Goal: Task Accomplishment & Management: Complete application form

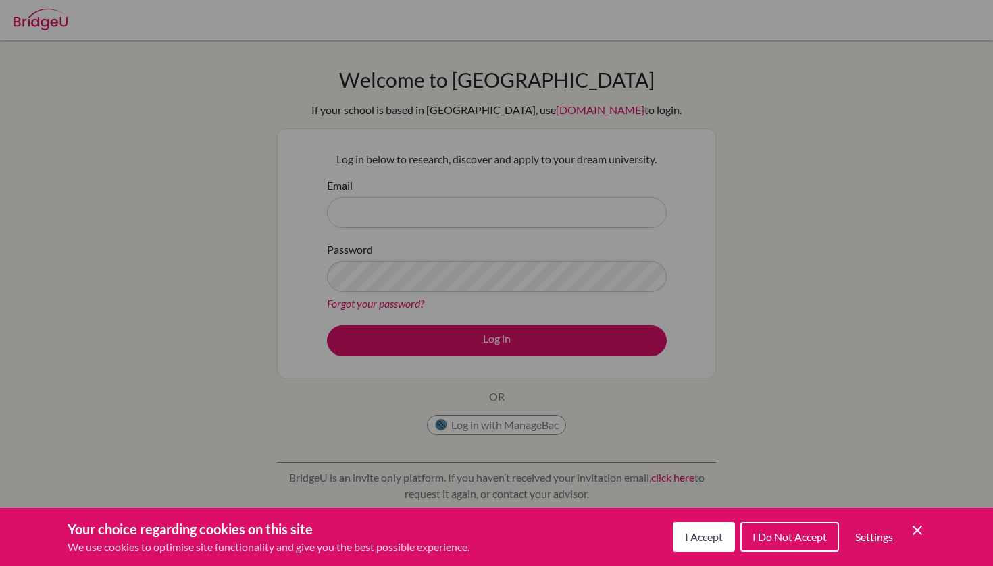
click at [711, 536] on span "I Accept" at bounding box center [704, 537] width 38 height 13
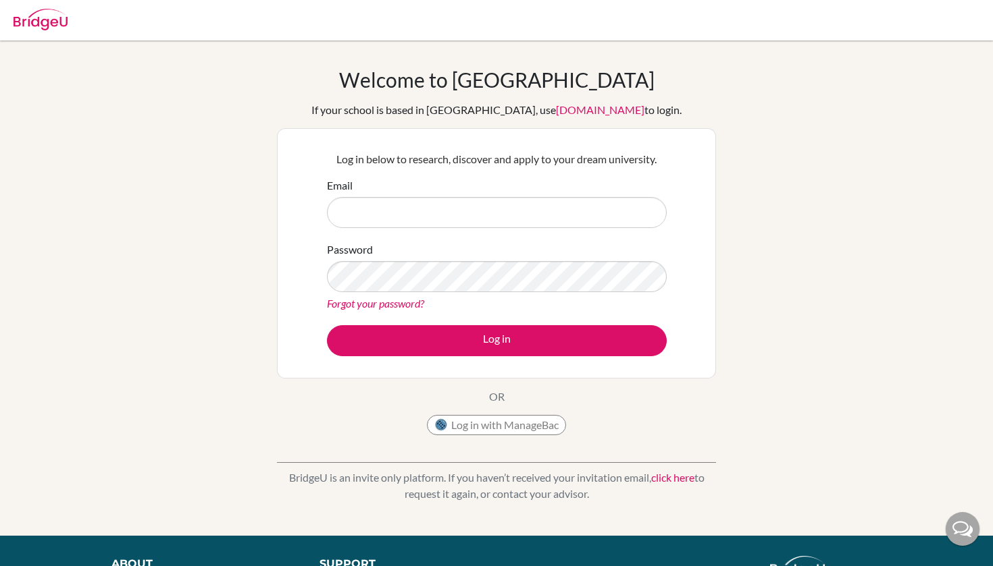
click at [515, 194] on div "Email" at bounding box center [497, 203] width 340 height 51
click at [462, 215] on input "Email" at bounding box center [497, 212] width 340 height 31
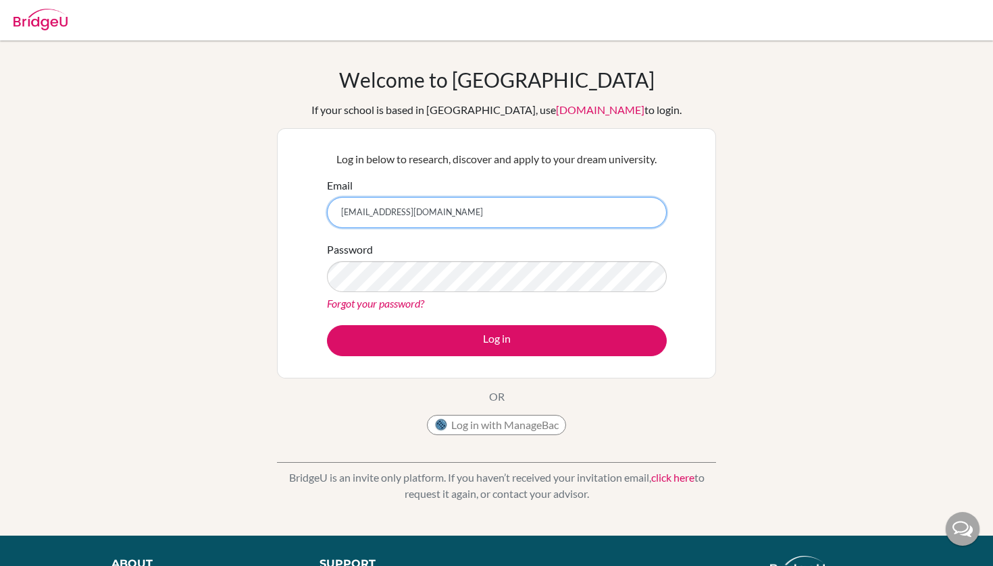
type input "[EMAIL_ADDRESS][DOMAIN_NAME]"
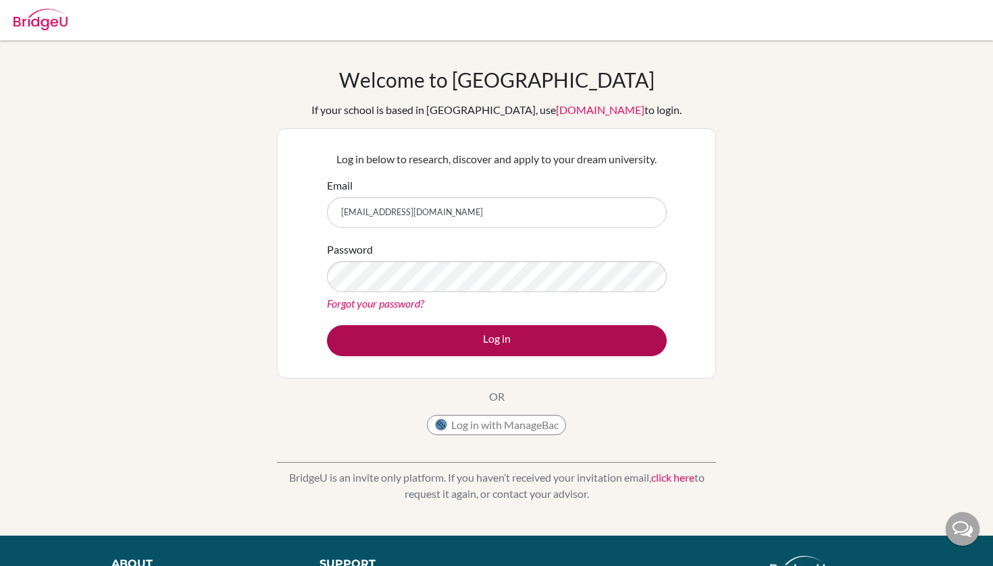
click at [435, 332] on button "Log in" at bounding box center [497, 340] width 340 height 31
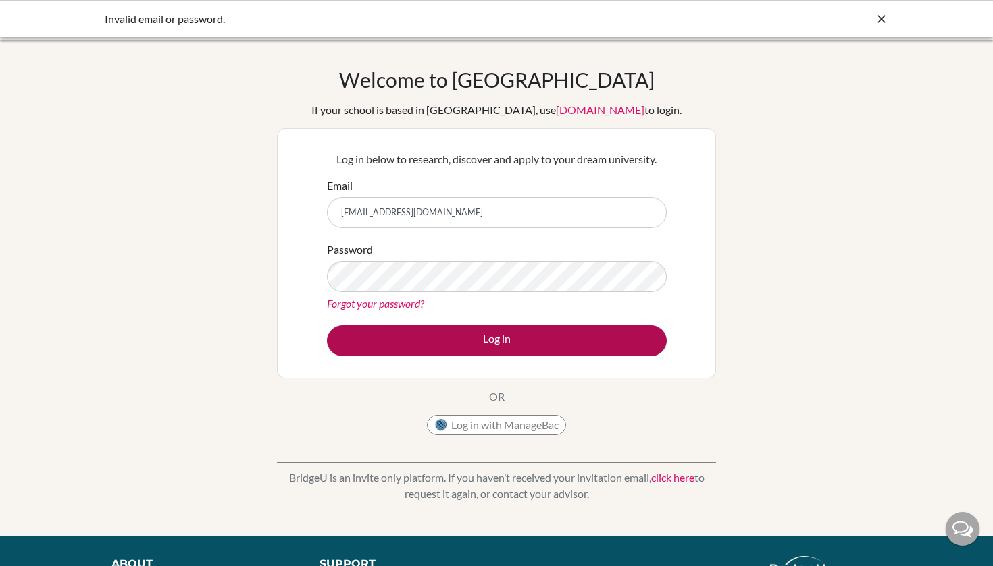
click at [440, 335] on button "Log in" at bounding box center [497, 340] width 340 height 31
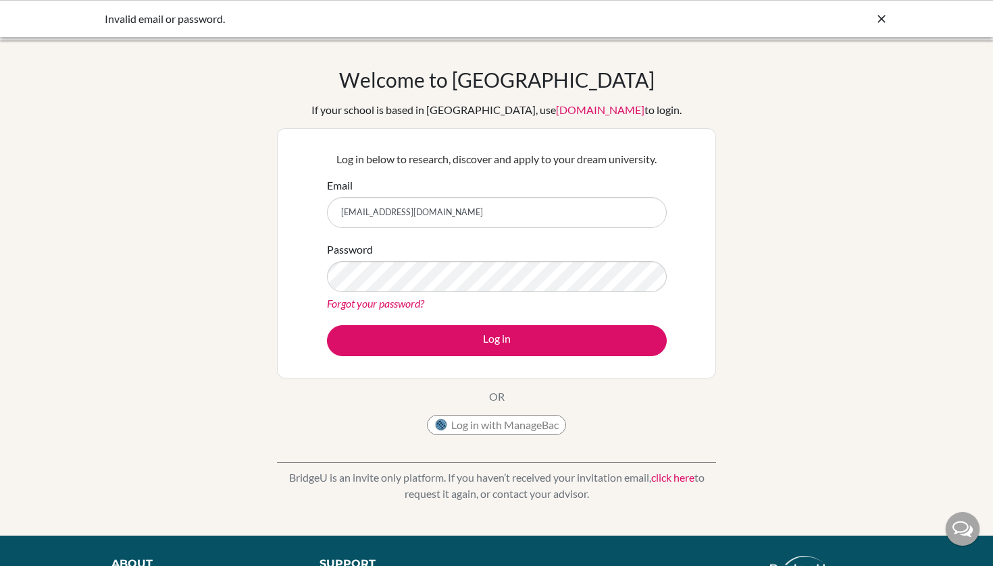
click at [450, 362] on div "Log in below to research, discover and apply to your dream university. Email ma…" at bounding box center [496, 253] width 357 height 222
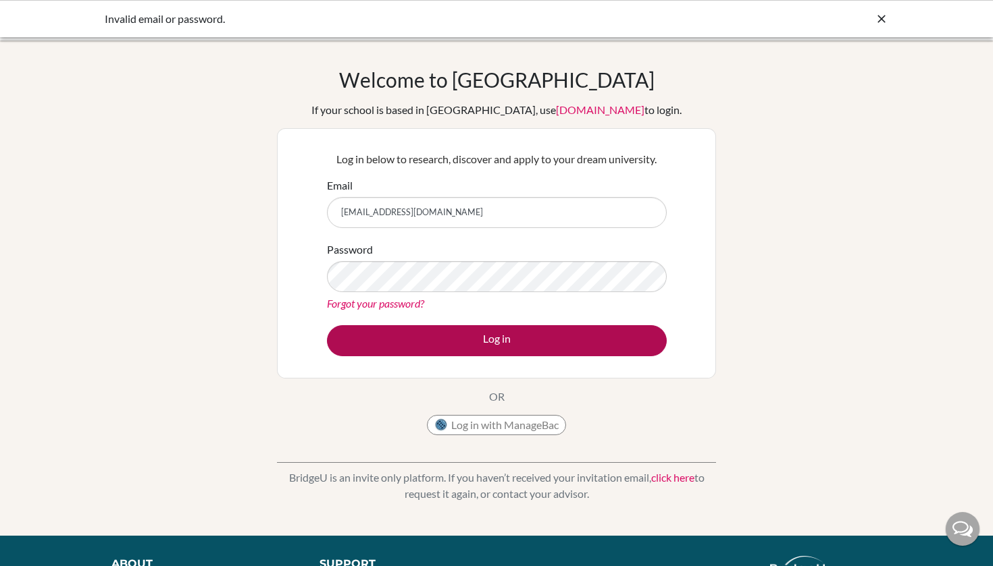
click at [450, 350] on button "Log in" at bounding box center [497, 340] width 340 height 31
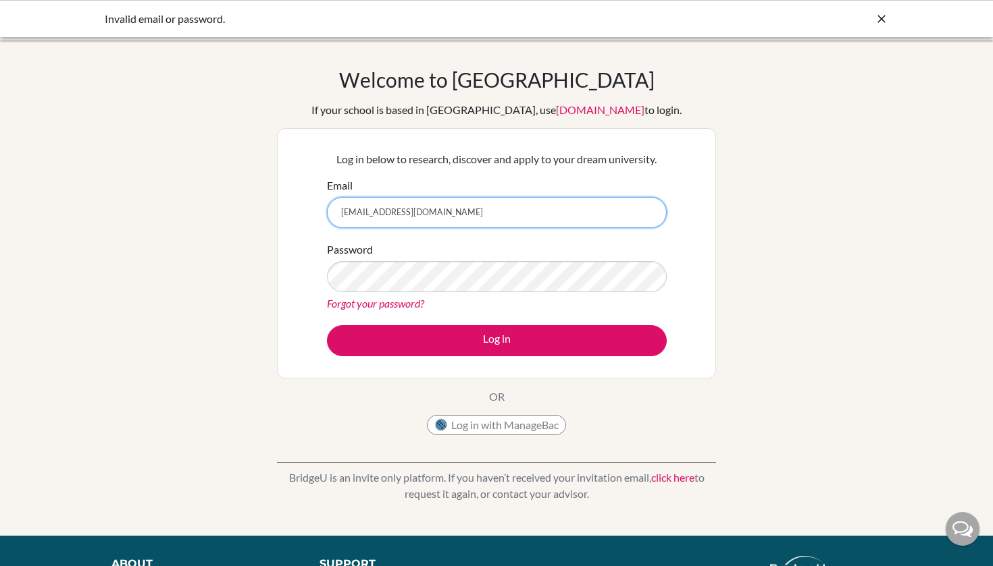
click at [529, 217] on input "[EMAIL_ADDRESS][DOMAIN_NAME]" at bounding box center [497, 212] width 340 height 31
click at [590, 255] on div "Password Forgot your password?" at bounding box center [497, 277] width 340 height 70
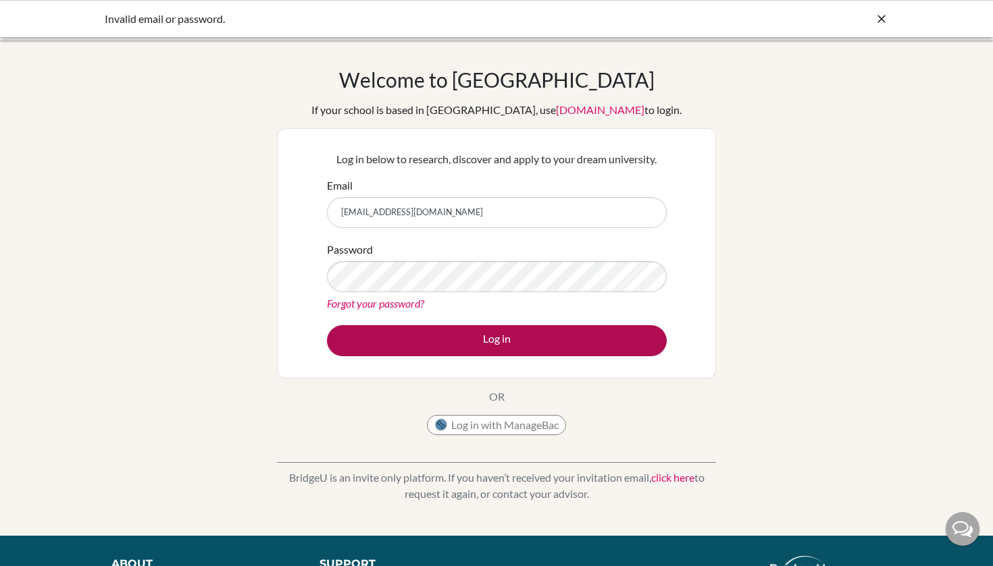
click at [537, 337] on button "Log in" at bounding box center [497, 340] width 340 height 31
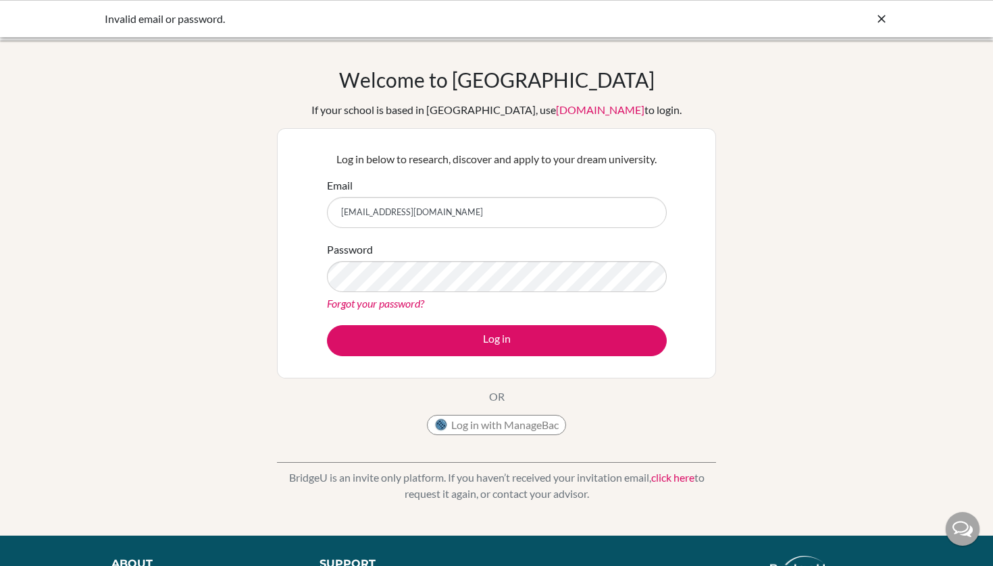
click at [479, 417] on button "Log in with ManageBac" at bounding box center [496, 425] width 139 height 20
click at [718, 198] on div "Welcome to [GEOGRAPHIC_DATA] If your school is based in [GEOGRAPHIC_DATA], use …" at bounding box center [496, 289] width 993 height 442
click at [759, 289] on div "Welcome to [GEOGRAPHIC_DATA] If your school is based in [GEOGRAPHIC_DATA], use …" at bounding box center [496, 289] width 993 height 442
click at [880, 22] on icon at bounding box center [881, 19] width 14 height 14
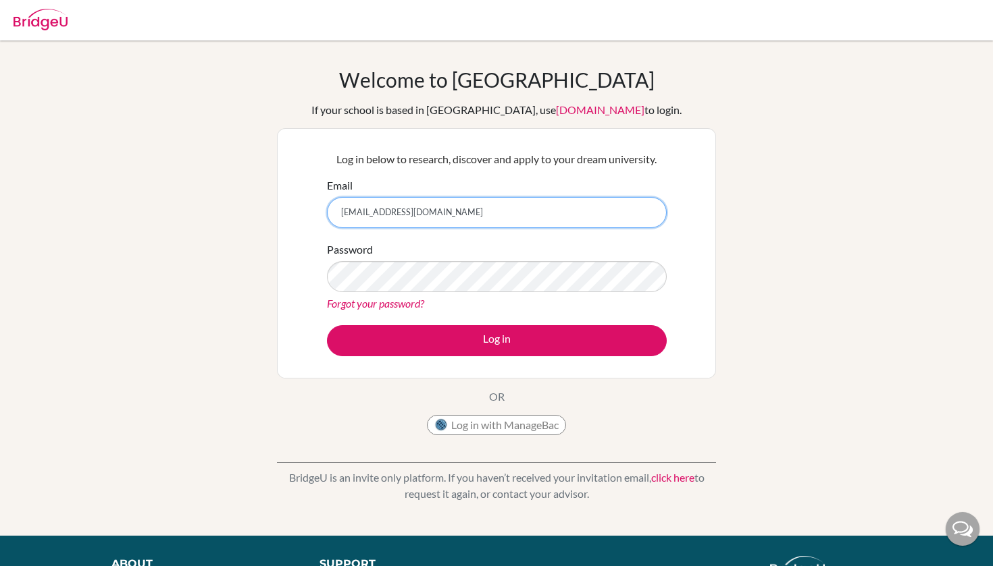
click at [436, 218] on input "[EMAIL_ADDRESS][DOMAIN_NAME]" at bounding box center [497, 212] width 340 height 31
drag, startPoint x: 490, startPoint y: 207, endPoint x: 331, endPoint y: 212, distance: 159.4
click at [331, 212] on input "[EMAIL_ADDRESS][DOMAIN_NAME]" at bounding box center [497, 212] width 340 height 31
click at [458, 147] on div "Log in below to research, discover and apply to your dream university. Email ma…" at bounding box center [496, 253] width 357 height 222
click at [972, 533] on div at bounding box center [962, 529] width 34 height 34
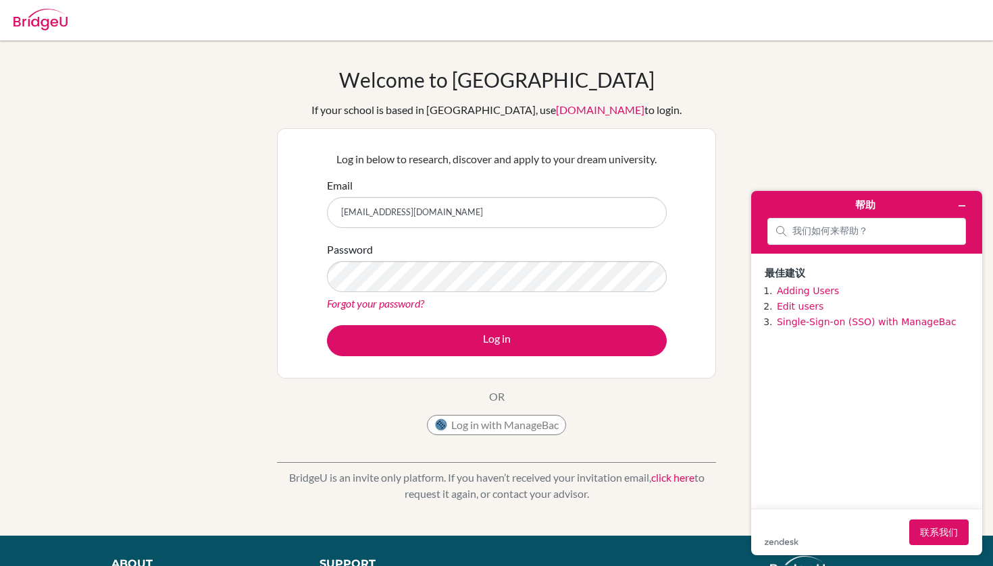
click at [914, 129] on div "Welcome to BridgeU If your school is based in China, use app.bridge-u.com.cn to…" at bounding box center [496, 289] width 993 height 442
click at [964, 205] on icon "最小化小组件" at bounding box center [961, 205] width 9 height 9
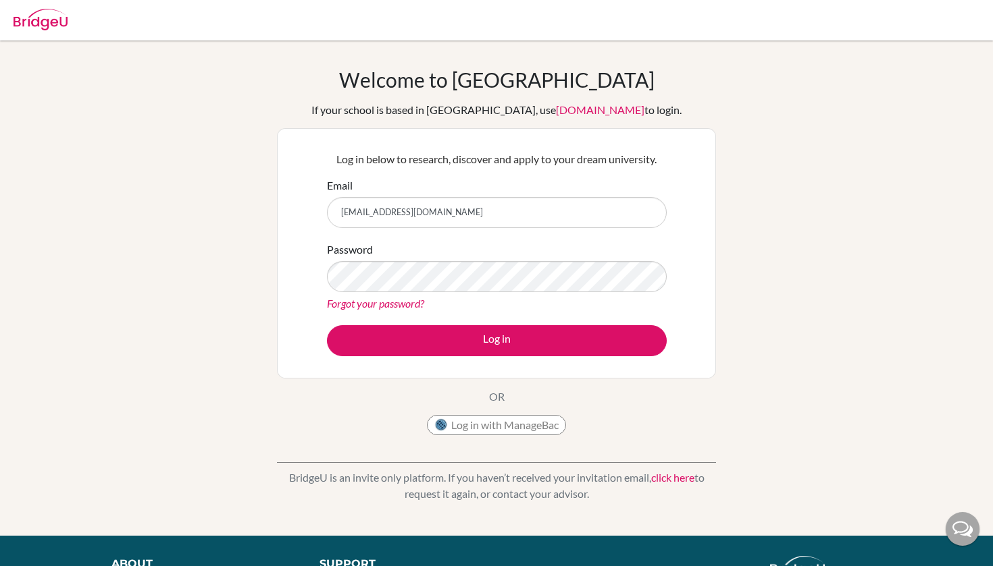
click at [762, 330] on div "Welcome to BridgeU If your school is based in China, use app.bridge-u.com.cn to…" at bounding box center [496, 289] width 993 height 442
click at [519, 226] on input "[EMAIL_ADDRESS][DOMAIN_NAME]" at bounding box center [497, 212] width 340 height 31
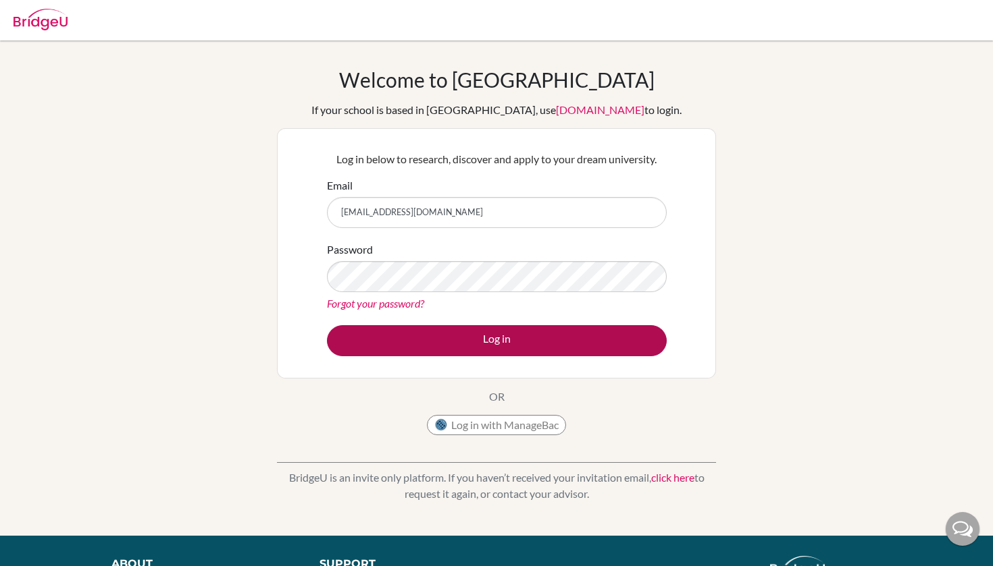
click at [467, 333] on button "Log in" at bounding box center [497, 340] width 340 height 31
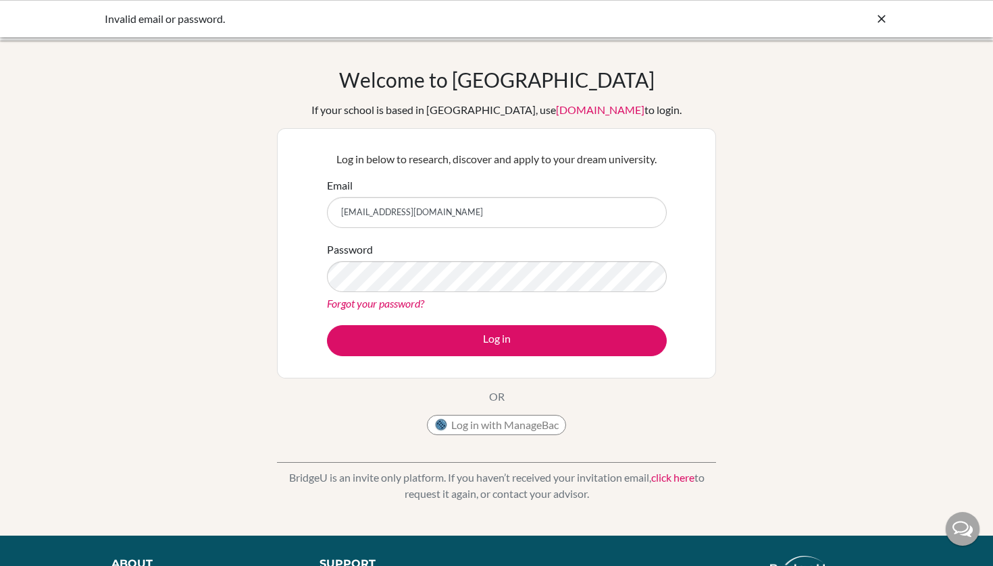
click at [610, 255] on div "Password Forgot your password?" at bounding box center [497, 277] width 340 height 70
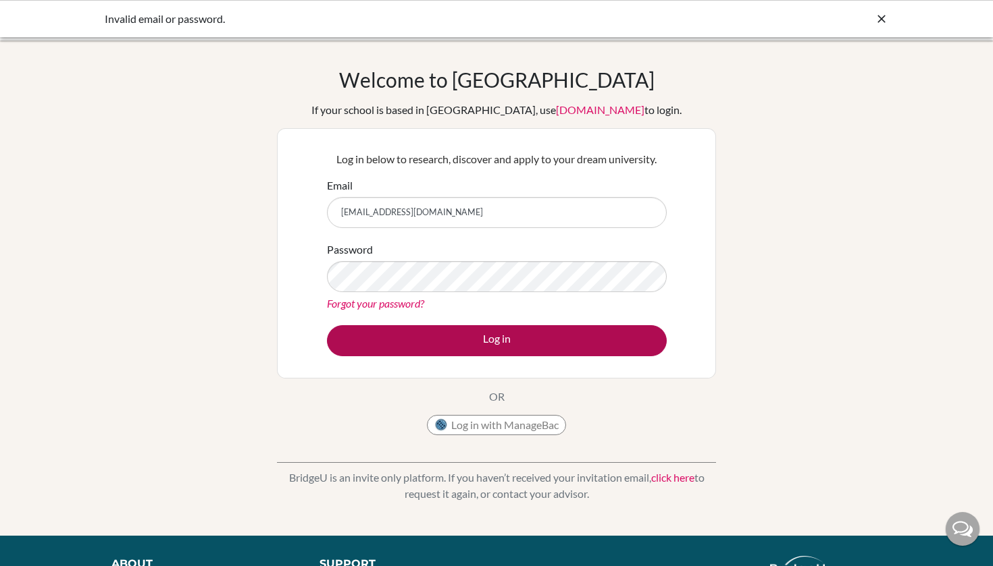
click at [365, 338] on button "Log in" at bounding box center [497, 340] width 340 height 31
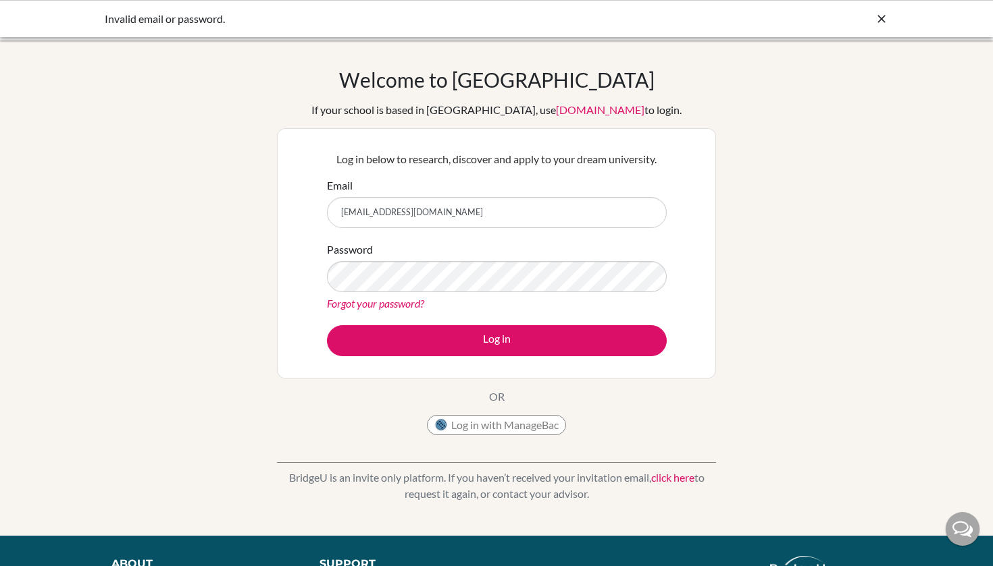
click at [496, 340] on button "Log in" at bounding box center [497, 340] width 340 height 31
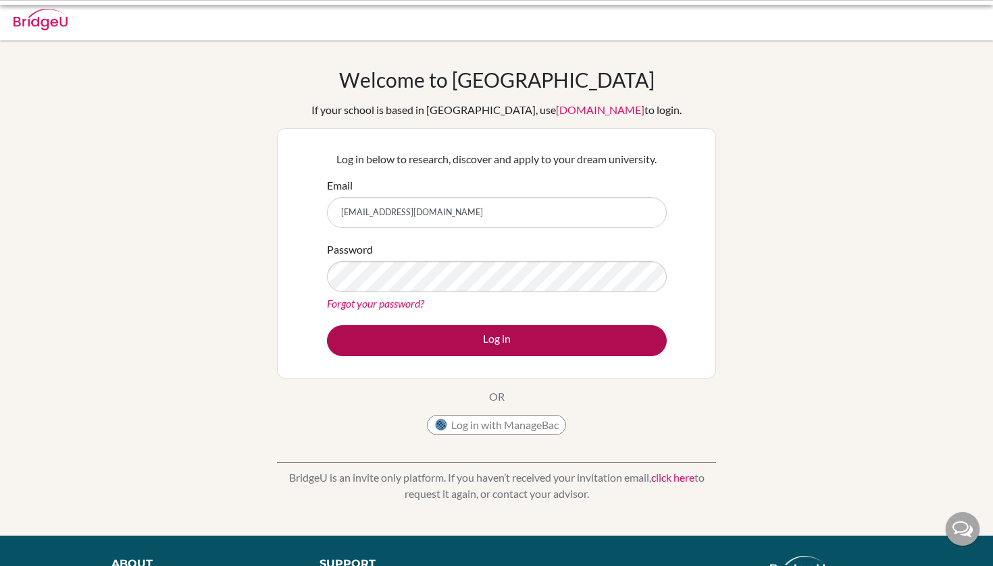
click at [509, 334] on button "Log in" at bounding box center [497, 340] width 340 height 31
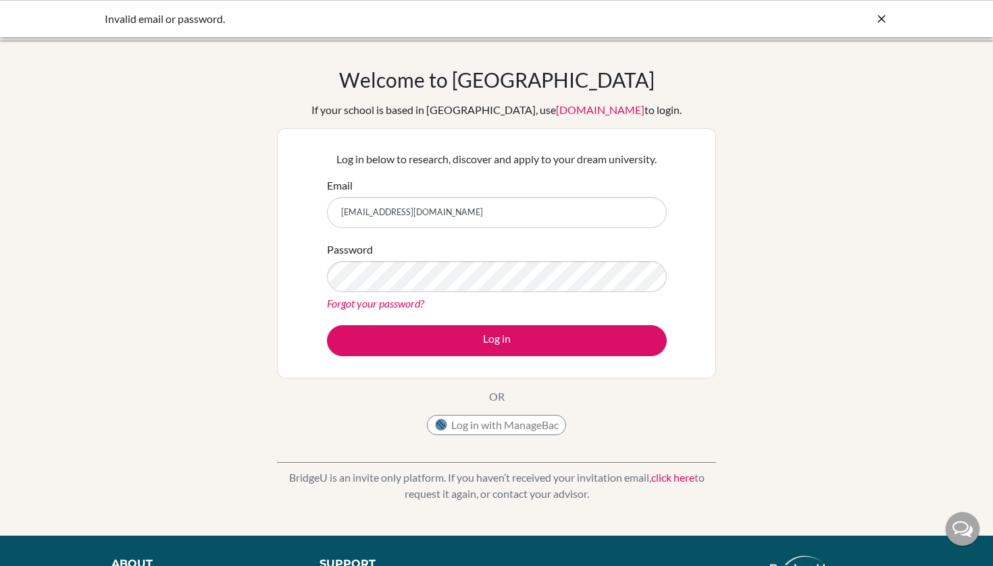
click at [509, 334] on button "Log in" at bounding box center [497, 340] width 340 height 31
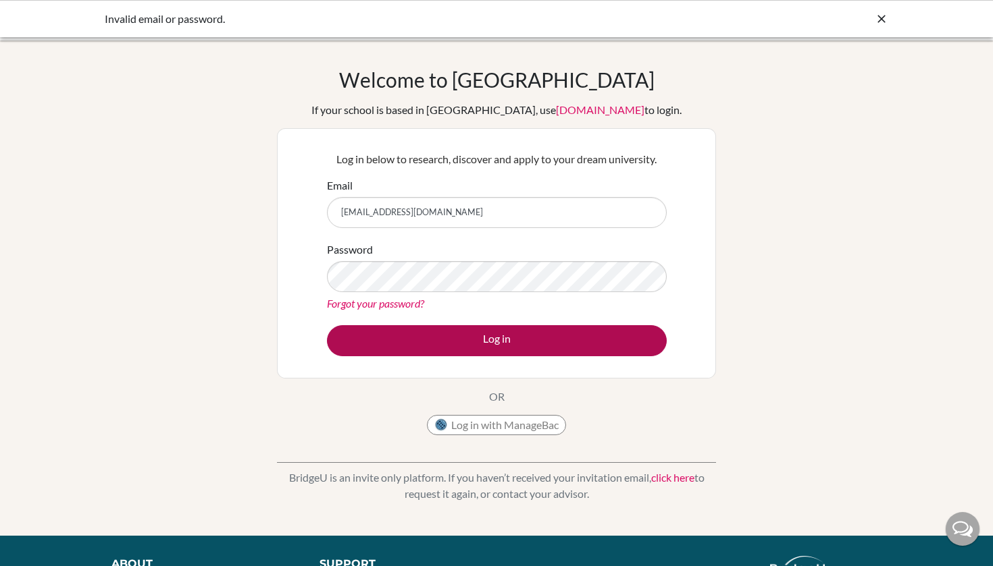
click at [381, 337] on button "Log in" at bounding box center [497, 340] width 340 height 31
click at [570, 342] on button "Log in" at bounding box center [497, 340] width 340 height 31
click at [510, 345] on button "Log in" at bounding box center [497, 340] width 340 height 31
click at [517, 343] on button "Log in" at bounding box center [497, 340] width 340 height 31
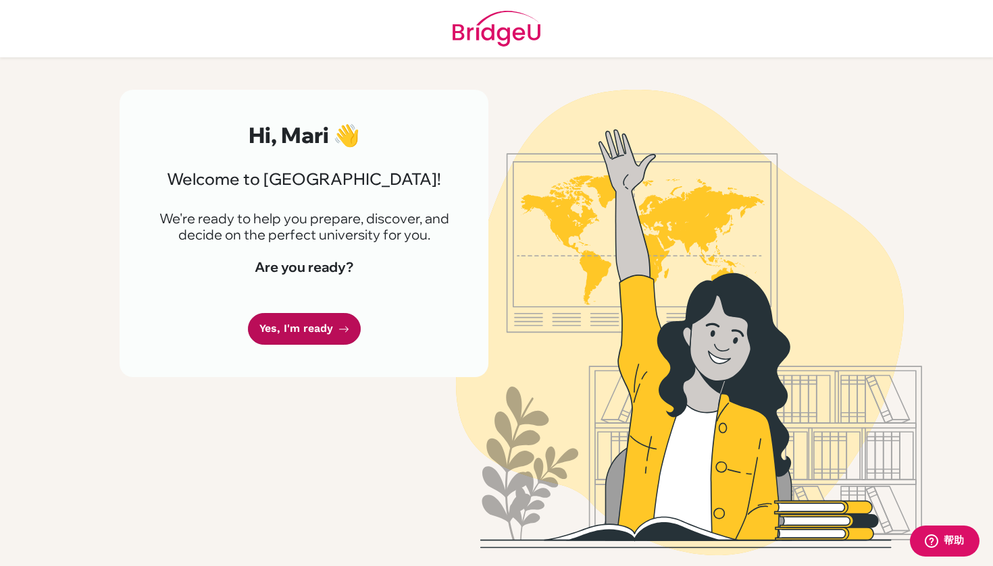
click at [343, 331] on icon at bounding box center [343, 329] width 11 height 11
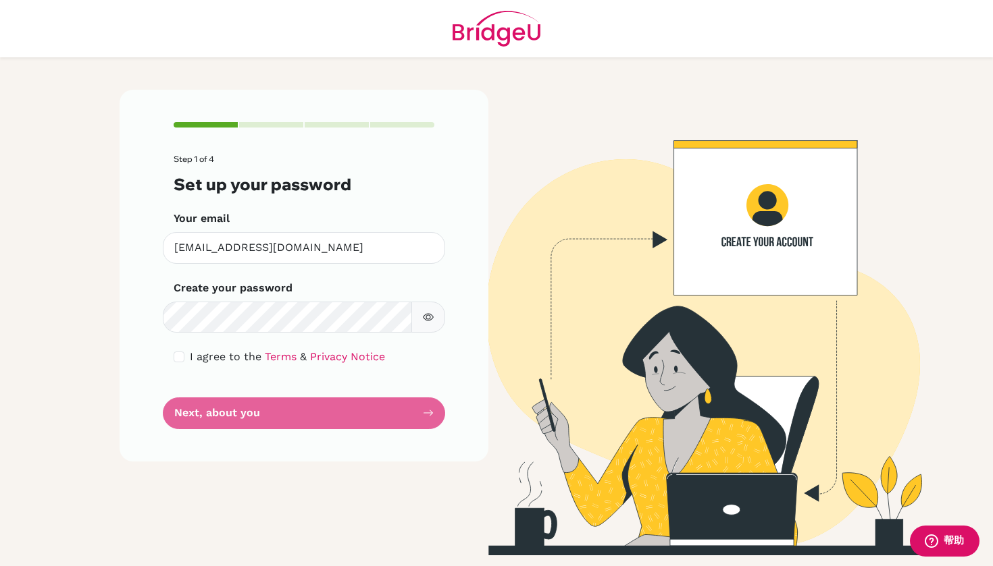
click at [179, 349] on div "I agree to the Terms & Privacy Notice" at bounding box center [304, 357] width 261 height 16
click at [185, 362] on div "I agree to the Terms & Privacy Notice" at bounding box center [304, 357] width 261 height 16
click at [181, 360] on input "checkbox" at bounding box center [179, 357] width 11 height 11
checkbox input "true"
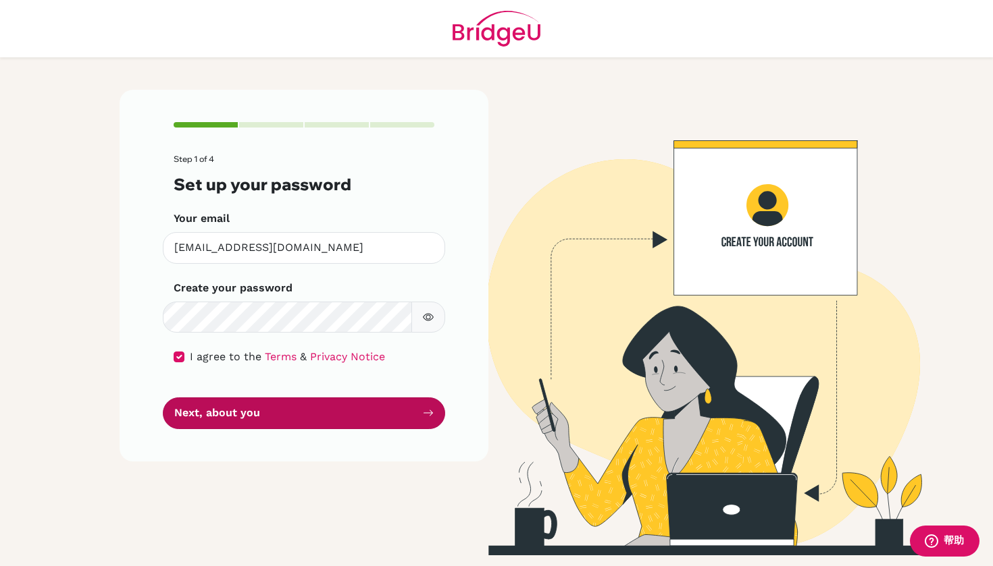
click at [217, 408] on button "Next, about you" at bounding box center [304, 414] width 282 height 32
